Goal: Complete application form: Complete application form

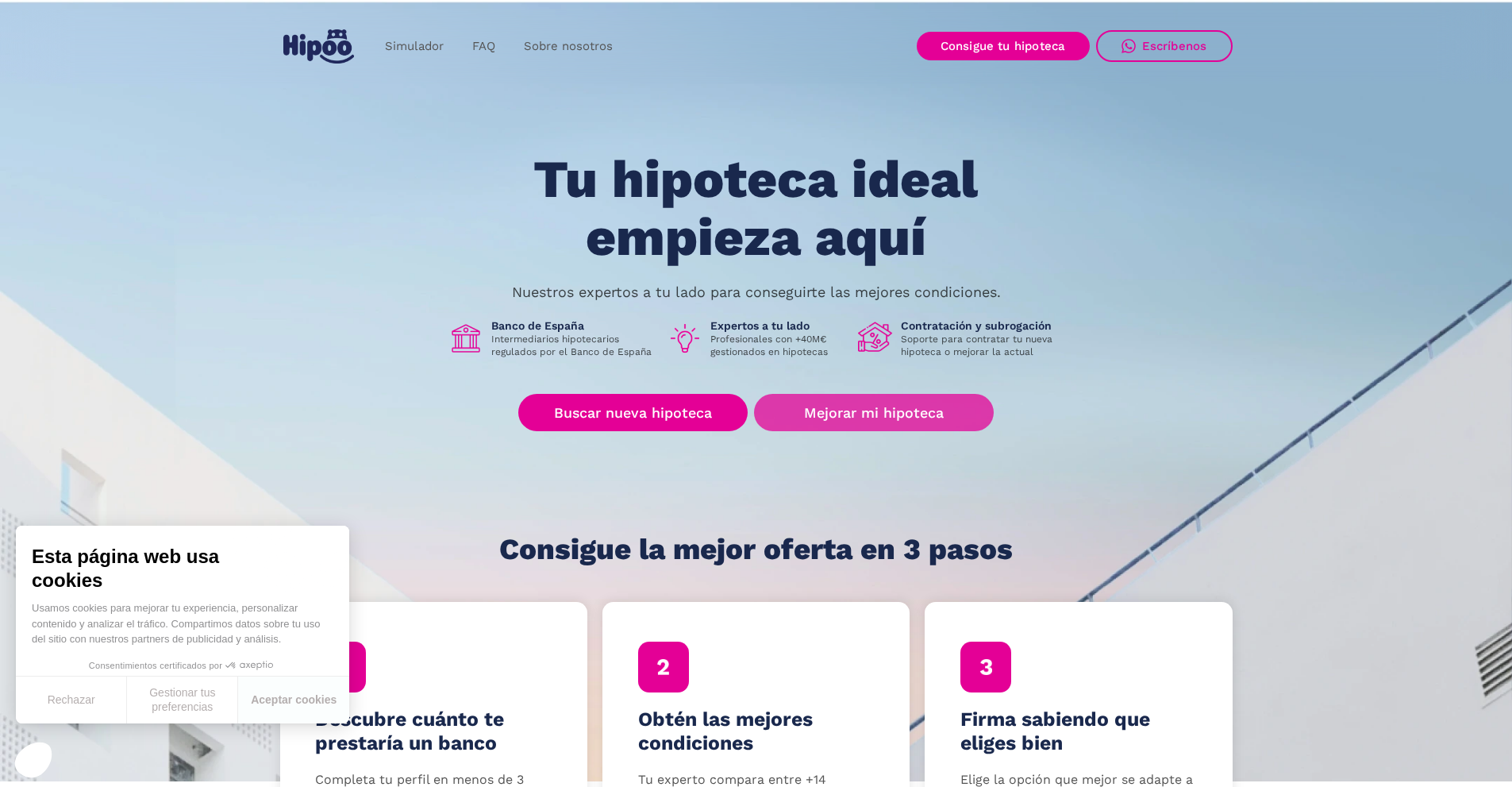
click at [909, 407] on link "Mejorar mi hipoteca" at bounding box center [873, 413] width 238 height 38
click at [833, 410] on link "Mejorar mi hipoteca" at bounding box center [873, 413] width 238 height 38
click at [313, 695] on button "Aceptar cookies" at bounding box center [294, 699] width 111 height 46
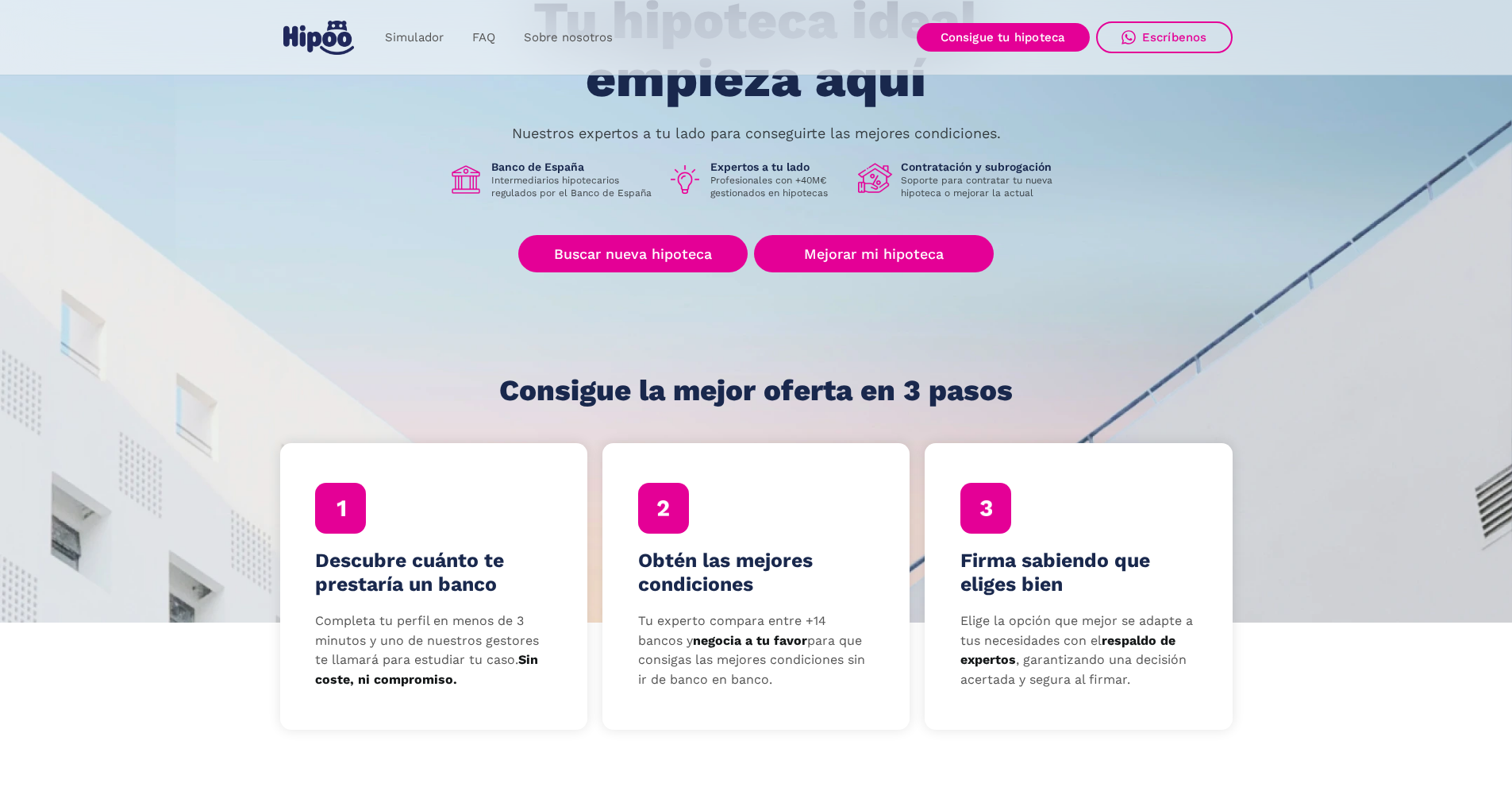
scroll to position [80, 0]
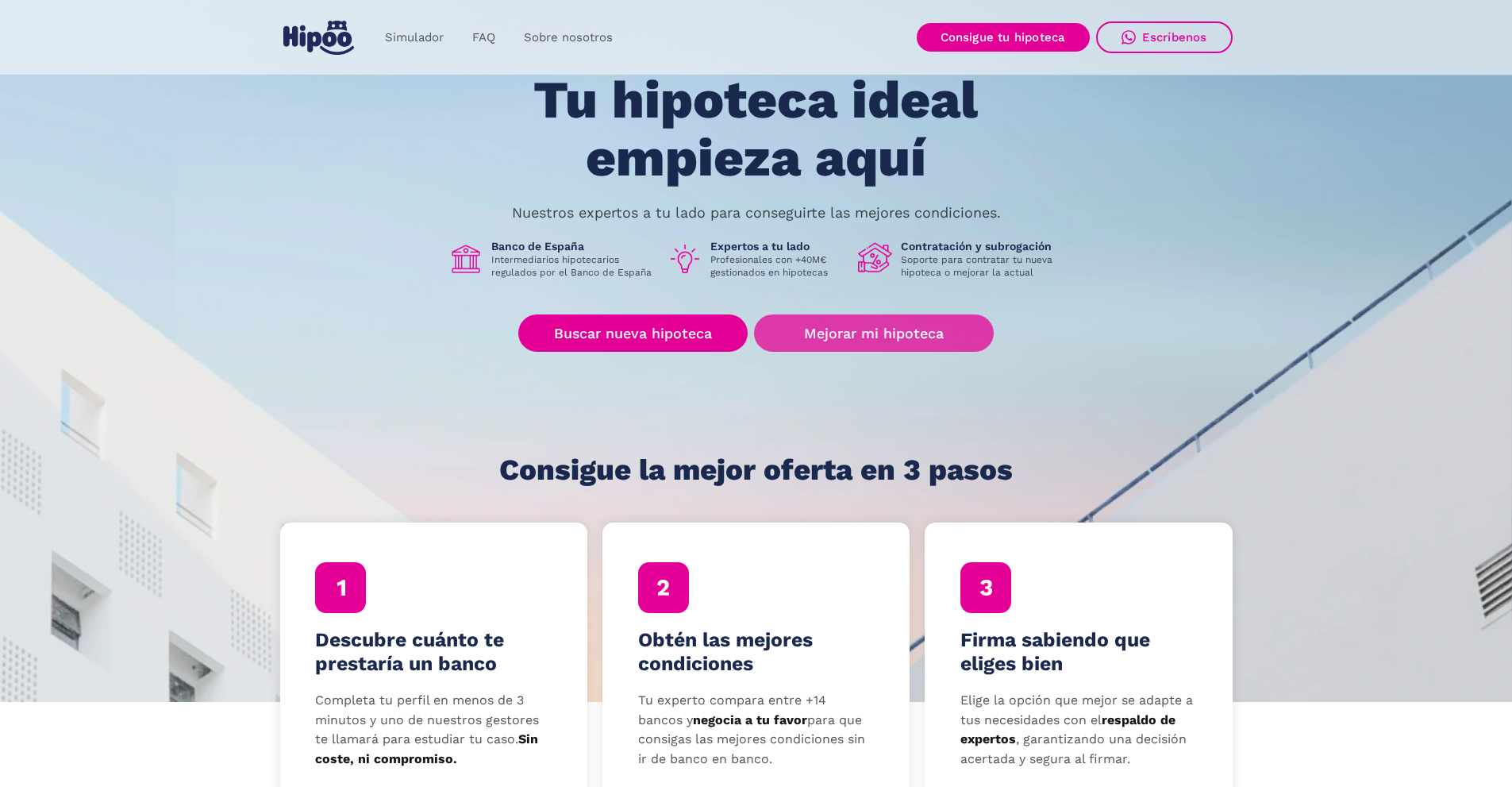
click at [898, 333] on link "Mejorar mi hipoteca" at bounding box center [873, 333] width 238 height 38
